Goal: Check status: Check status

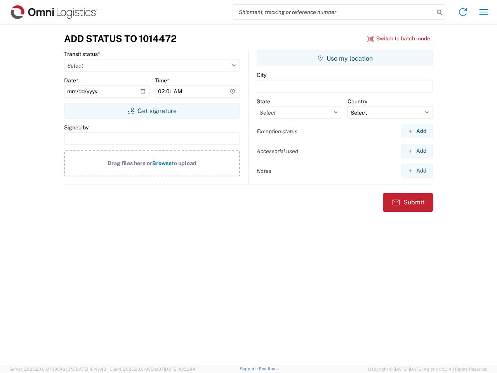
click at [334, 12] on input "search" at bounding box center [333, 12] width 201 height 15
click at [440, 12] on icon at bounding box center [439, 12] width 11 height 11
click at [463, 12] on icon at bounding box center [463, 12] width 12 height 12
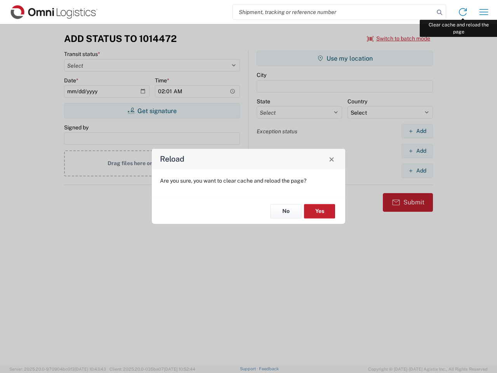
click at [484, 12] on div "Reload Are you sure, you want to clear cache and reload the page? No Yes" at bounding box center [248, 186] width 497 height 373
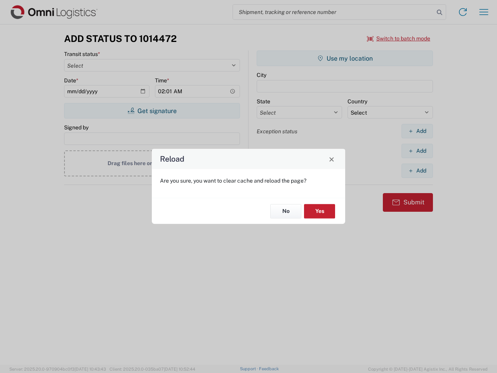
click at [399, 38] on div "Reload Are you sure, you want to clear cache and reload the page? No Yes" at bounding box center [248, 186] width 497 height 373
click at [152, 111] on div "Reload Are you sure, you want to clear cache and reload the page? No Yes" at bounding box center [248, 186] width 497 height 373
click at [345, 58] on div "Reload Are you sure, you want to clear cache and reload the page? No Yes" at bounding box center [248, 186] width 497 height 373
click at [417, 131] on div "Reload Are you sure, you want to clear cache and reload the page? No Yes" at bounding box center [248, 186] width 497 height 373
click at [417, 151] on div "Reload Are you sure, you want to clear cache and reload the page? No Yes" at bounding box center [248, 186] width 497 height 373
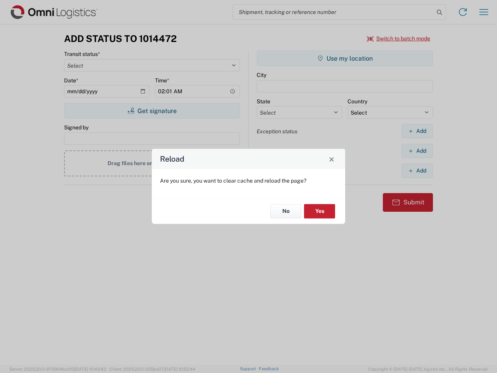
click at [417, 171] on div "Reload Are you sure, you want to clear cache and reload the page? No Yes" at bounding box center [248, 186] width 497 height 373
